Goal: Task Accomplishment & Management: Manage account settings

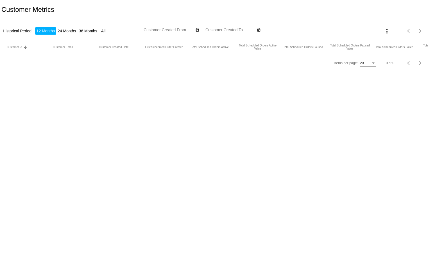
type input "8/20/2024"
type input "8/20/2025"
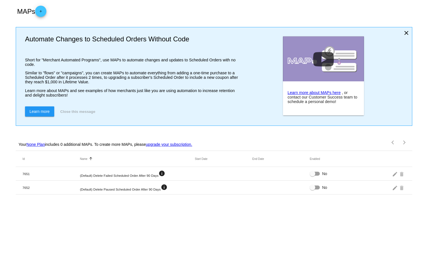
click at [167, 147] on link "upgrade your subscription." at bounding box center [169, 144] width 46 height 5
